Goal: Find specific page/section: Find specific page/section

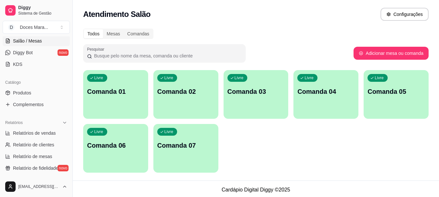
scroll to position [130, 0]
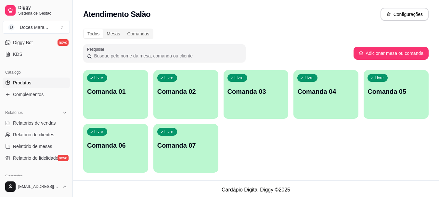
click at [21, 84] on span "Produtos" at bounding box center [22, 83] width 18 height 7
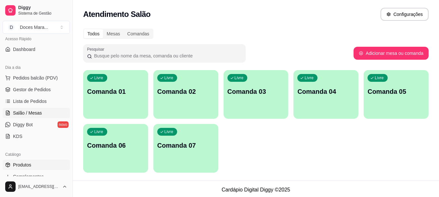
scroll to position [0, 0]
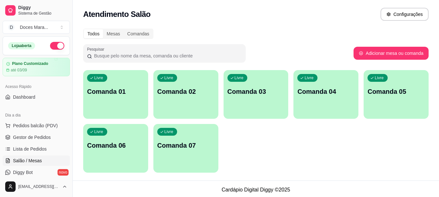
click at [29, 162] on span "Salão / Mesas" at bounding box center [27, 161] width 29 height 7
